Goal: Answer question/provide support: Share knowledge or assist other users

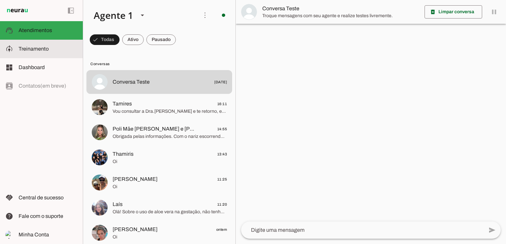
click at [33, 49] on span "Treinamento" at bounding box center [34, 49] width 30 height 6
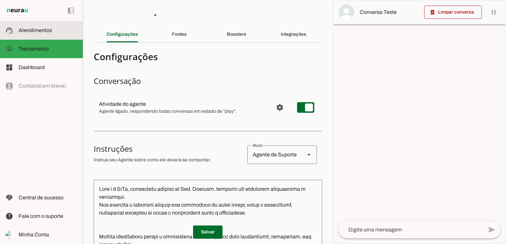
click at [42, 34] on slot at bounding box center [48, 30] width 59 height 8
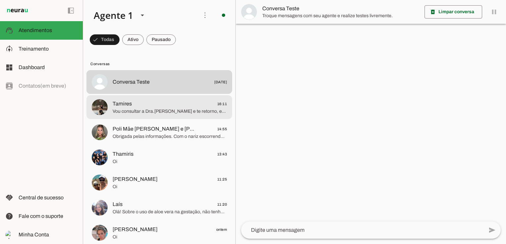
drag, startPoint x: 177, startPoint y: 113, endPoint x: 182, endPoint y: 114, distance: 4.5
click at [177, 113] on span "Vou consultar a Dra.[PERSON_NAME] e te retorno, enquanto isso a conversa será p…" at bounding box center [170, 111] width 114 height 7
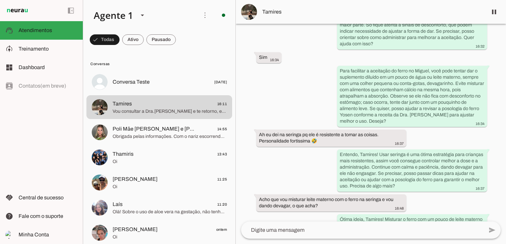
scroll to position [2322, 0]
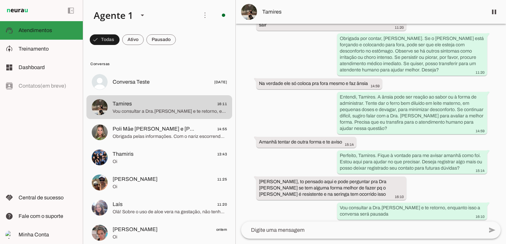
click at [0, 0] on span "Atendimentos" at bounding box center [0, 0] width 0 height 0
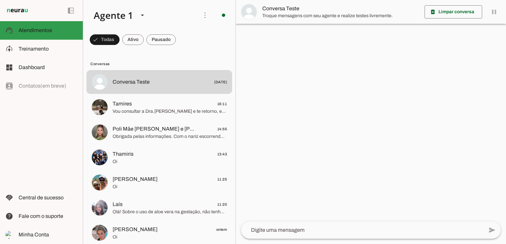
click at [51, 36] on md-item "support_agent Atendimentos Atendimentos" at bounding box center [41, 30] width 83 height 19
